Goal: Information Seeking & Learning: Learn about a topic

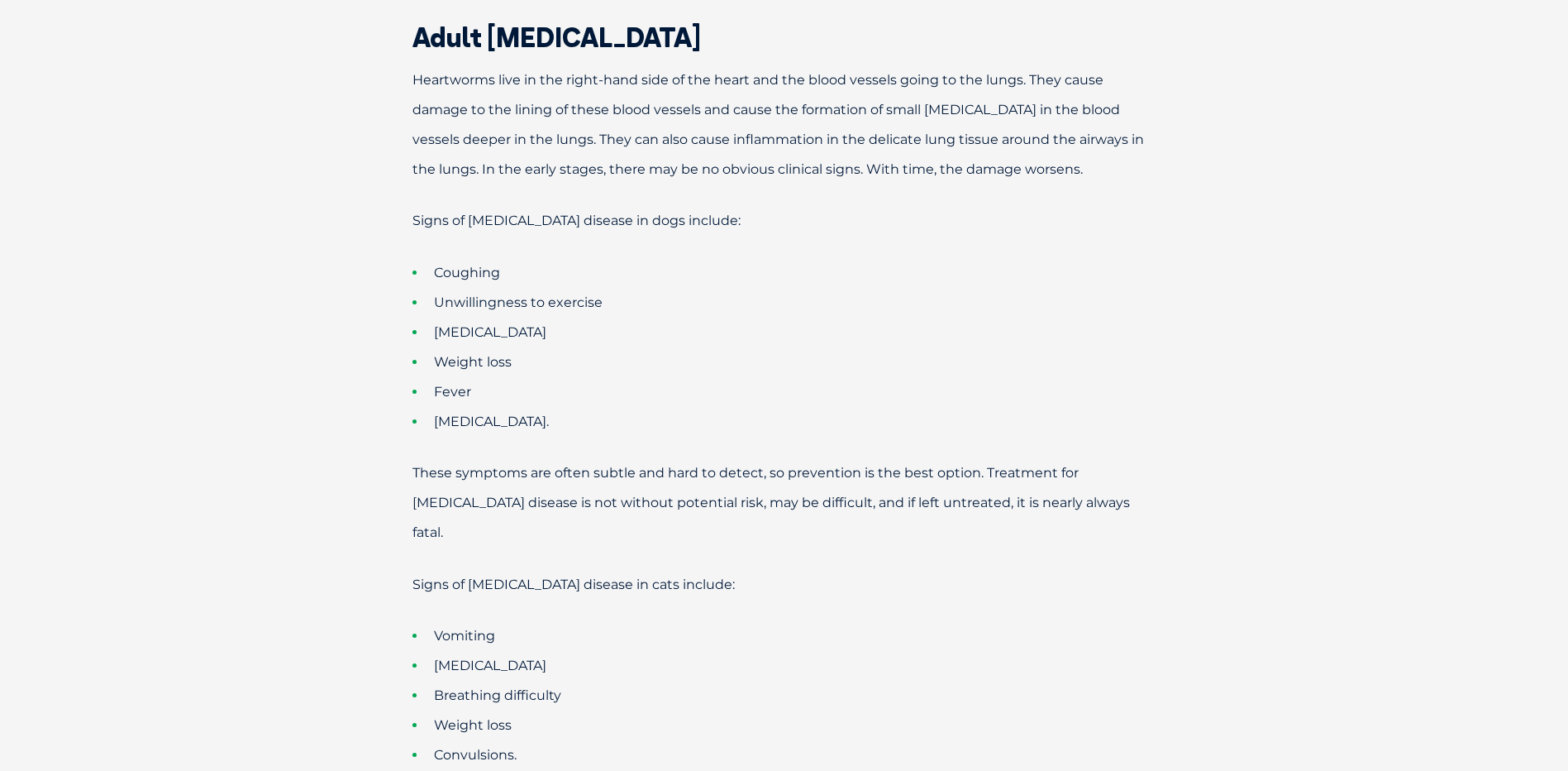
scroll to position [1240, 0]
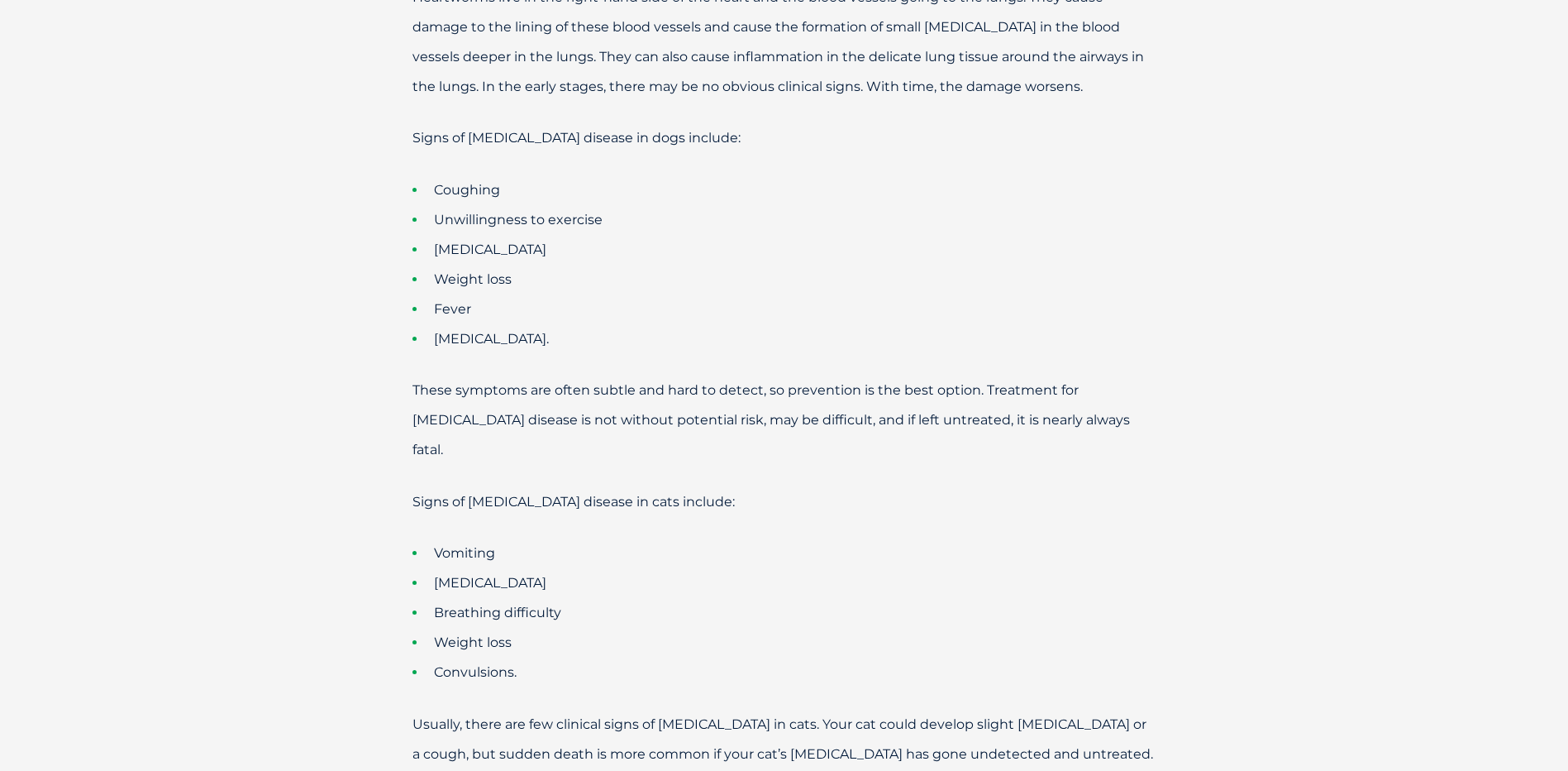
click at [384, 212] on ul "Coughing Unwillingness to exercise [MEDICAL_DATA] Weight loss Fever [MEDICAL_DA…" at bounding box center [784, 264] width 859 height 179
click at [797, 264] on li "Weight loss" at bounding box center [813, 279] width 801 height 30
click at [433, 234] on li "[MEDICAL_DATA]" at bounding box center [813, 249] width 801 height 30
drag, startPoint x: 433, startPoint y: 221, endPoint x: 745, endPoint y: 266, distance: 315.2
click at [736, 294] on li "Fever" at bounding box center [813, 309] width 801 height 30
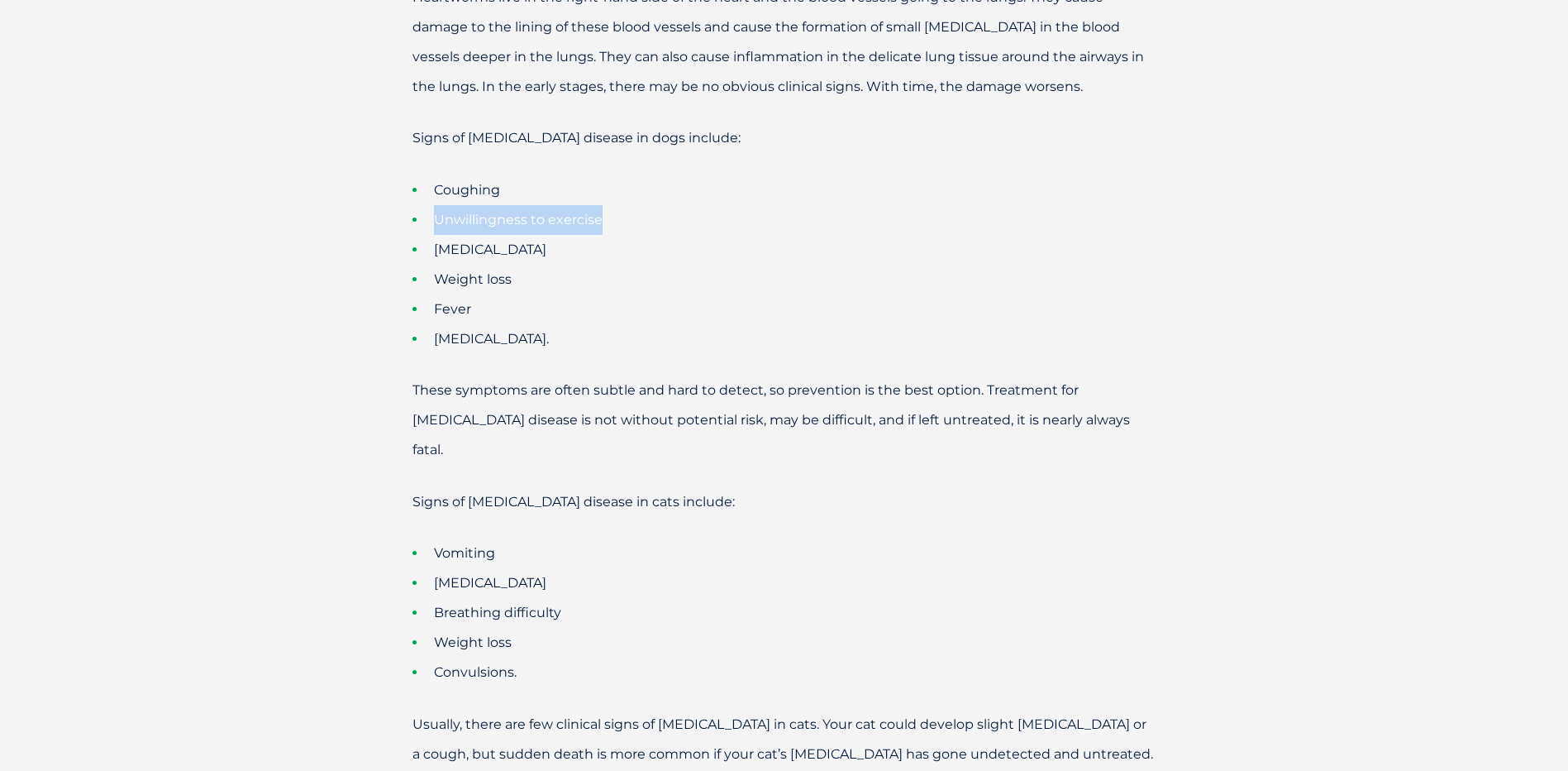
drag, startPoint x: 626, startPoint y: 189, endPoint x: 416, endPoint y: 194, distance: 210.1
click at [416, 205] on li "Unwillingness to exercise" at bounding box center [813, 220] width 801 height 30
click at [707, 264] on li "Weight loss" at bounding box center [813, 279] width 801 height 30
drag, startPoint x: 535, startPoint y: 159, endPoint x: 413, endPoint y: 154, distance: 122.1
click at [413, 176] on li "Coughing" at bounding box center [813, 191] width 801 height 30
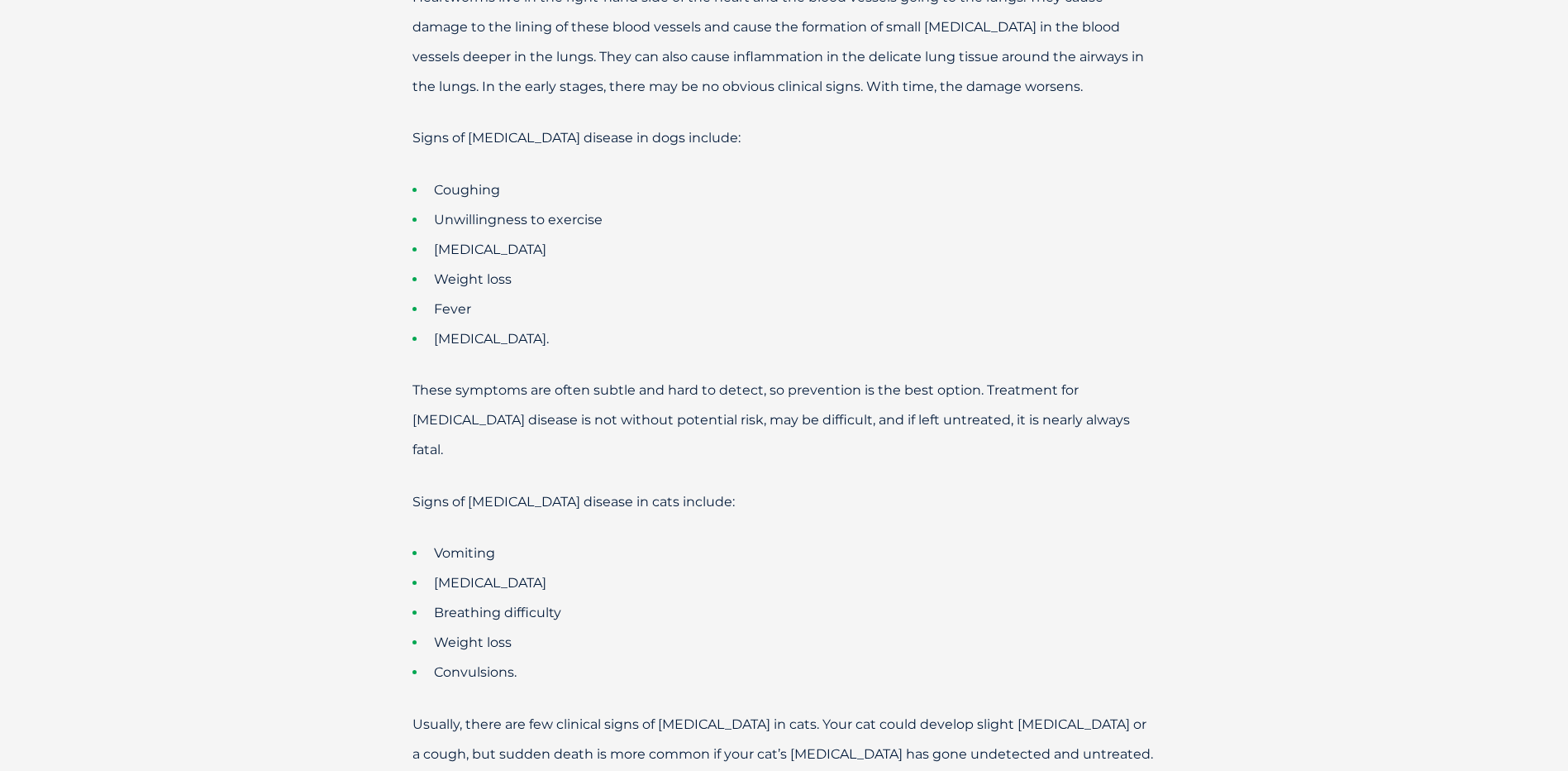
drag, startPoint x: 413, startPoint y: 154, endPoint x: 861, endPoint y: 232, distance: 454.7
click at [852, 234] on li "[MEDICAL_DATA]" at bounding box center [813, 249] width 801 height 30
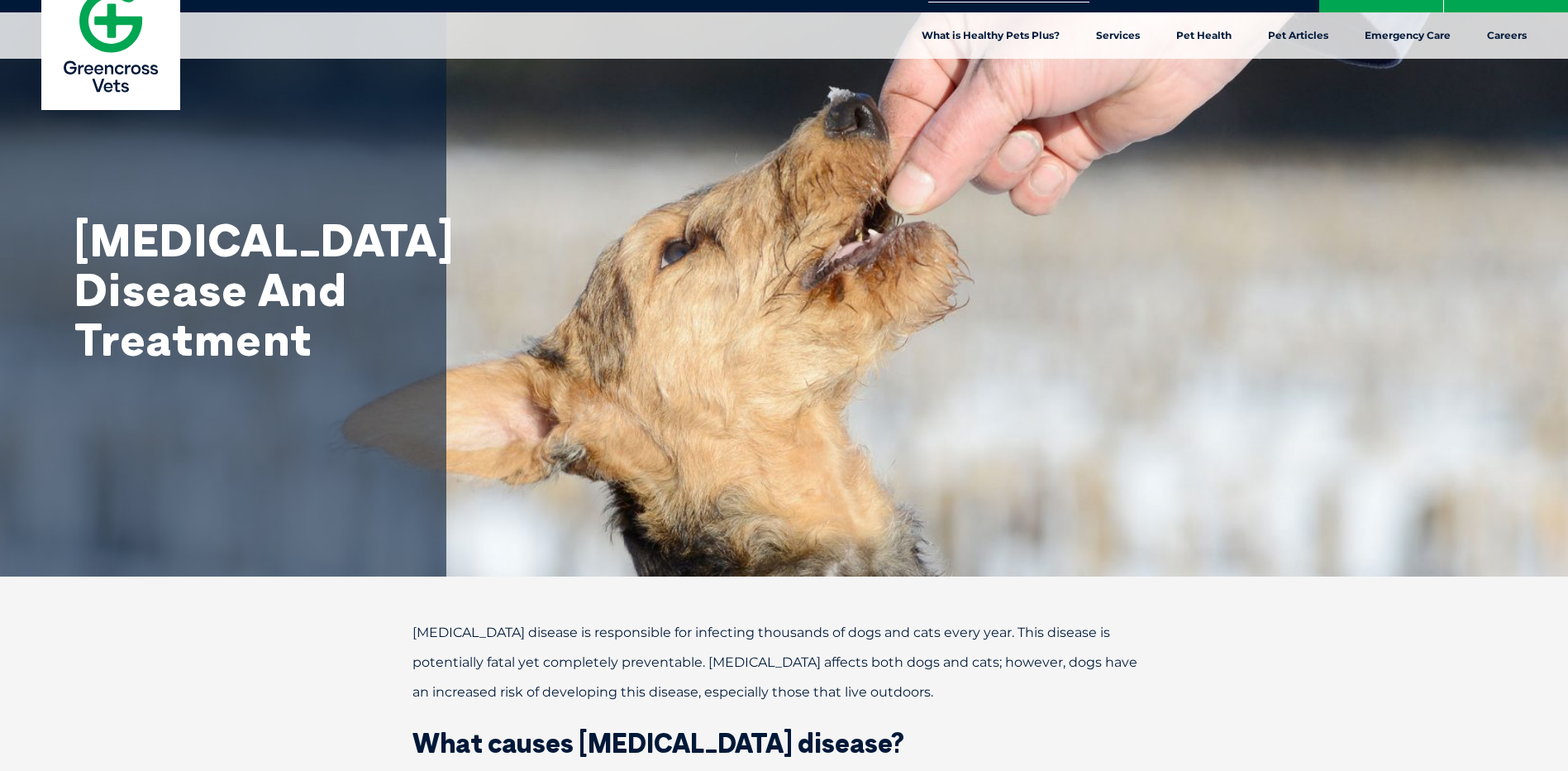
scroll to position [0, 0]
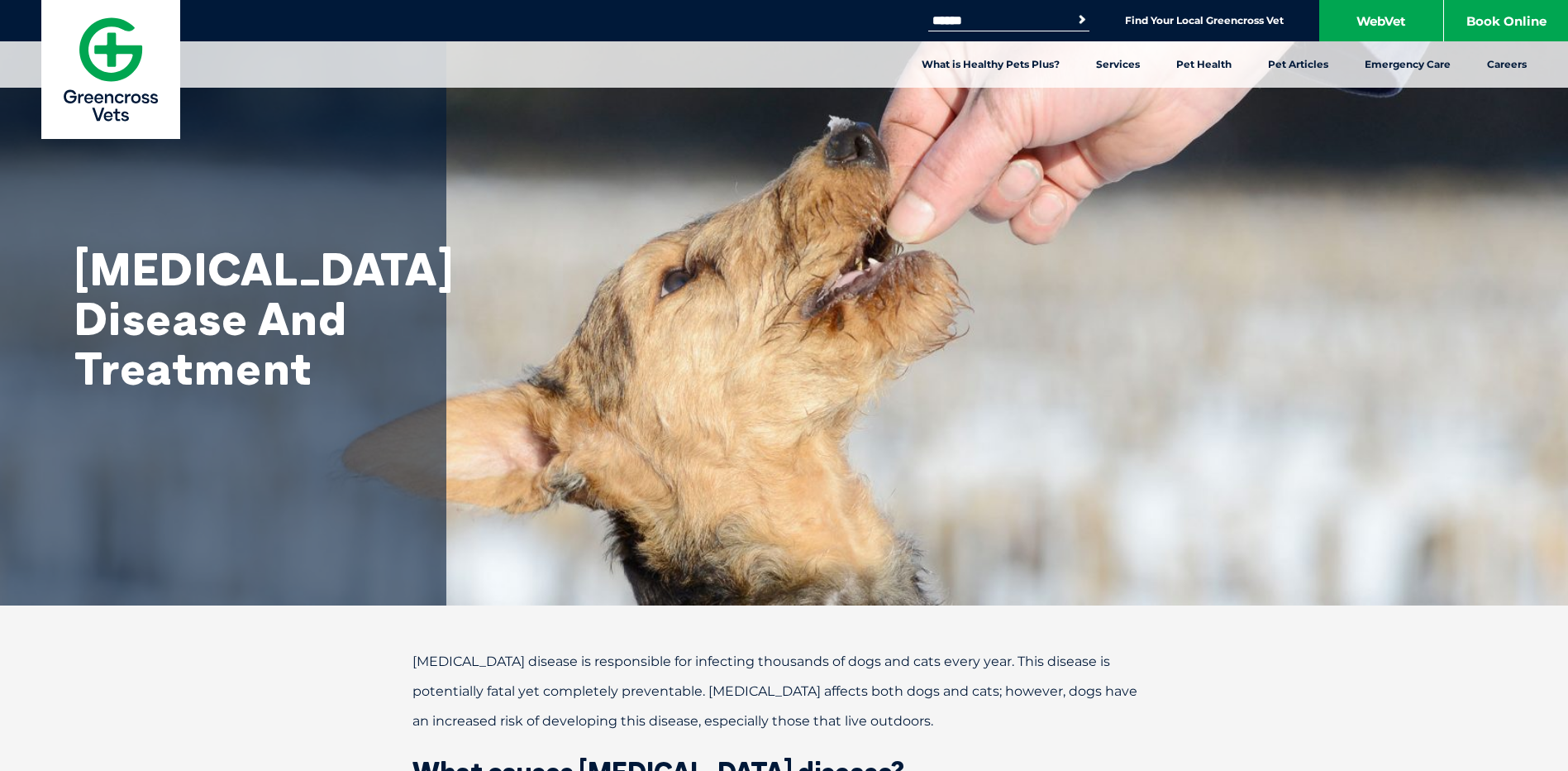
drag, startPoint x: 1114, startPoint y: 379, endPoint x: 934, endPoint y: 280, distance: 205.4
click at [1114, 379] on div "[MEDICAL_DATA] Disease And Treatment" at bounding box center [784, 302] width 1568 height 605
